Goal: Task Accomplishment & Management: Complete application form

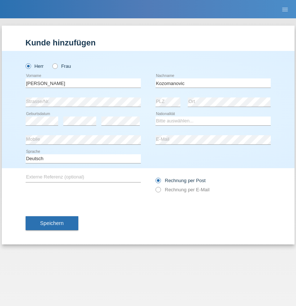
type input "Kozomanovic"
select select "RS"
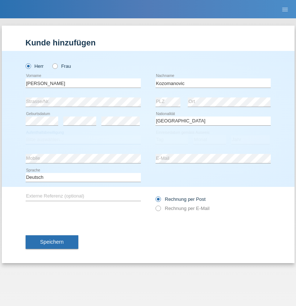
select select "C"
select select "25"
select select "05"
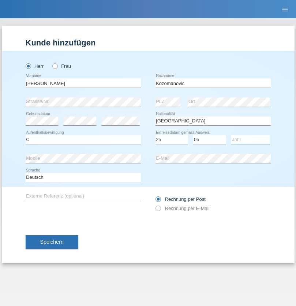
select select "2019"
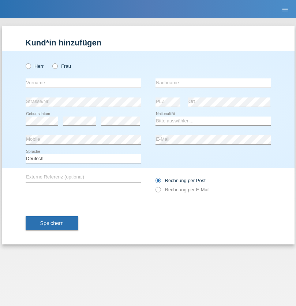
radio input "true"
click at [83, 83] on input "text" at bounding box center [83, 82] width 115 height 9
type input "Shajith"
click at [213, 83] on input "text" at bounding box center [213, 82] width 115 height 9
type input "Sridaran"
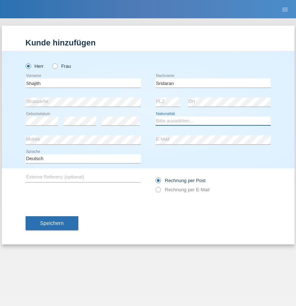
select select "CH"
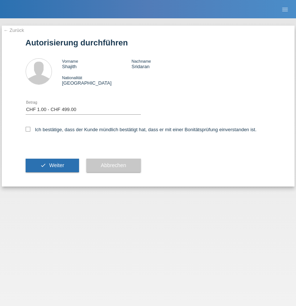
select select "1"
checkbox input "true"
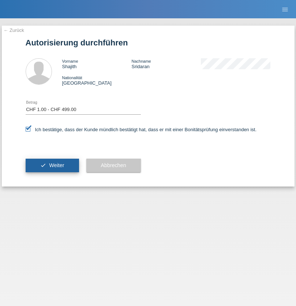
click at [52, 165] on span "Weiter" at bounding box center [56, 165] width 15 height 6
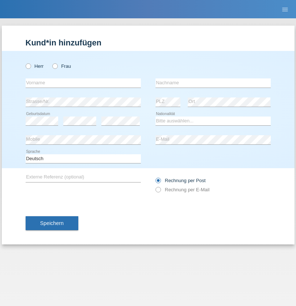
radio input "true"
click at [83, 83] on input "text" at bounding box center [83, 82] width 115 height 9
type input "Sadif"
click at [213, 83] on input "text" at bounding box center [213, 82] width 115 height 9
type input "Salkic"
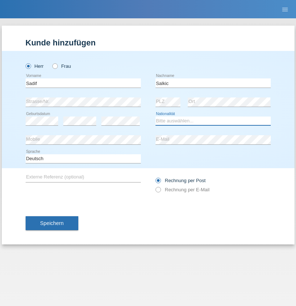
select select "CH"
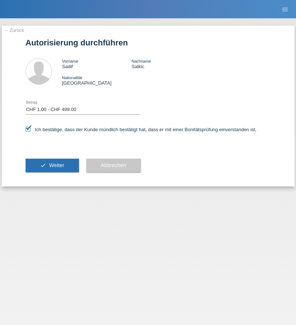
select select "1"
click at [52, 165] on span "Weiter" at bounding box center [56, 165] width 15 height 6
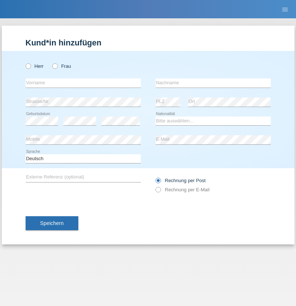
radio input "true"
click at [83, 83] on input "text" at bounding box center [83, 82] width 115 height 9
type input "Gis-Jovely"
click at [213, 83] on input "text" at bounding box center [213, 82] width 115 height 9
type input "Bouity"
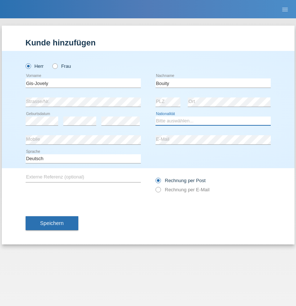
select select "FR"
select select "C"
select select "31"
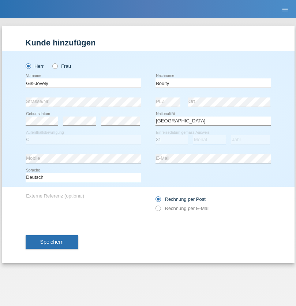
select select "08"
select select "2021"
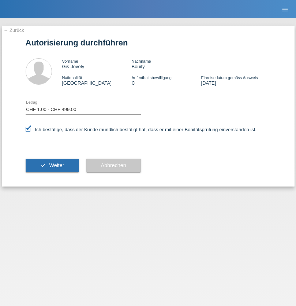
select select "1"
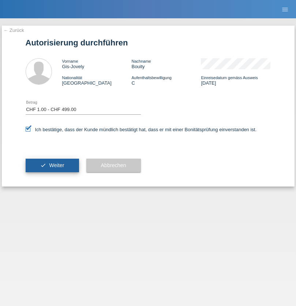
click at [52, 165] on span "Weiter" at bounding box center [56, 165] width 15 height 6
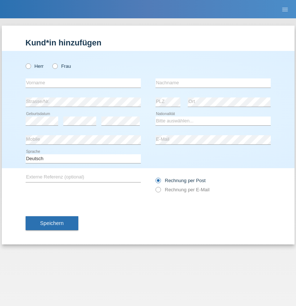
radio input "true"
click at [83, 83] on input "text" at bounding box center [83, 82] width 115 height 9
type input "[PERSON_NAME]"
click at [213, 83] on input "text" at bounding box center [213, 82] width 115 height 9
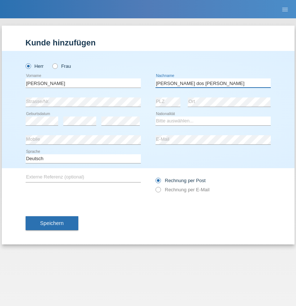
type input "[PERSON_NAME] dos [PERSON_NAME]"
select select "PT"
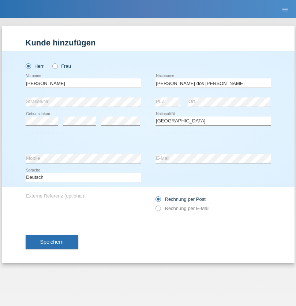
select select "C"
select select "13"
select select "07"
select select "2007"
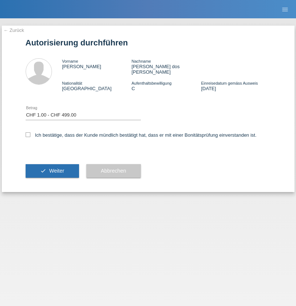
select select "1"
checkbox input "true"
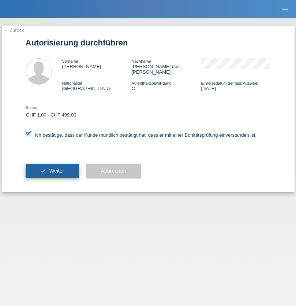
click at [52, 168] on span "Weiter" at bounding box center [56, 171] width 15 height 6
